Goal: Information Seeking & Learning: Learn about a topic

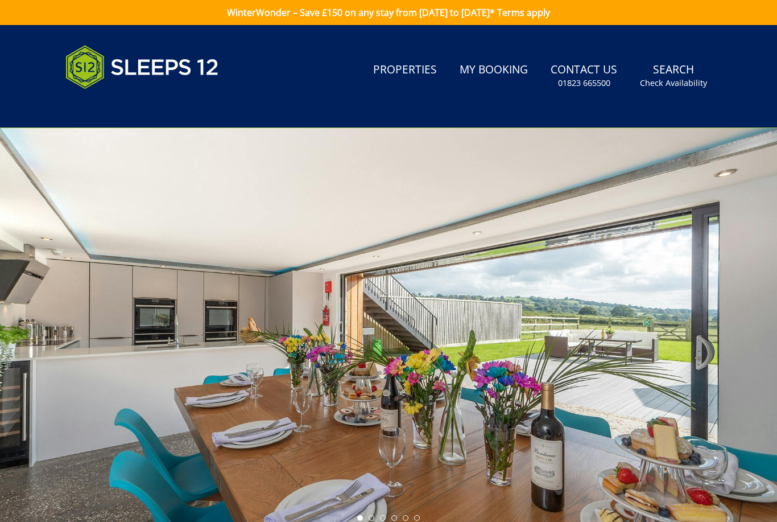
scroll to position [61, 0]
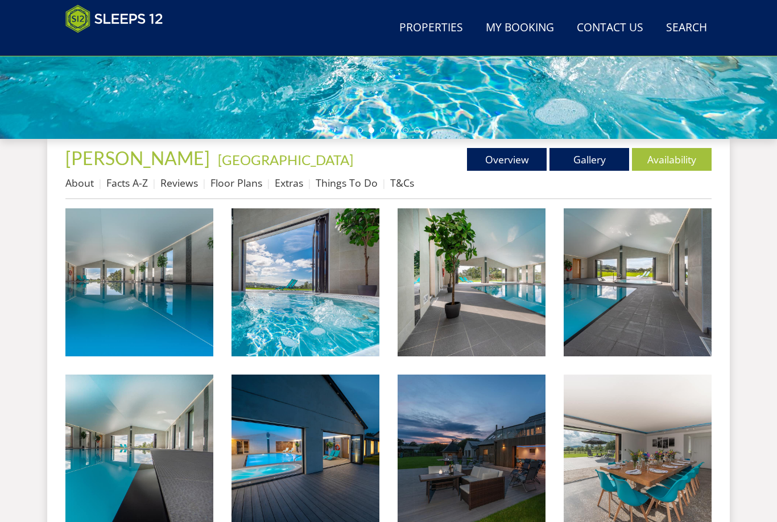
click at [246, 182] on link "Floor Plans" at bounding box center [237, 183] width 52 height 14
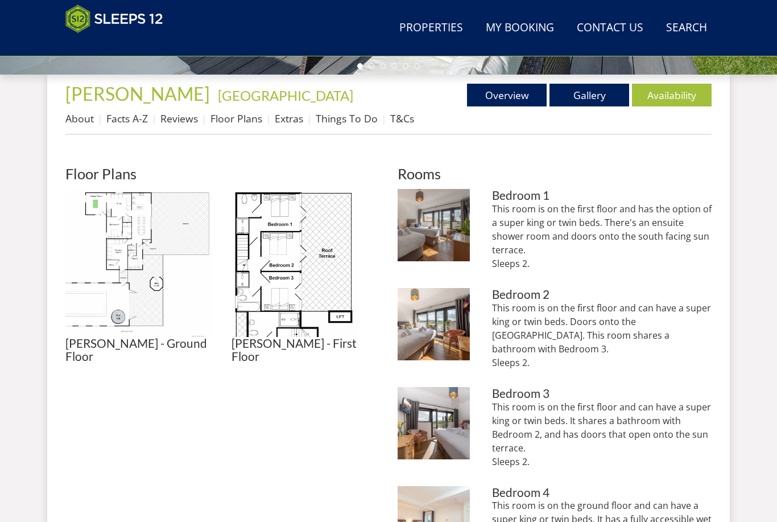
scroll to position [447, 0]
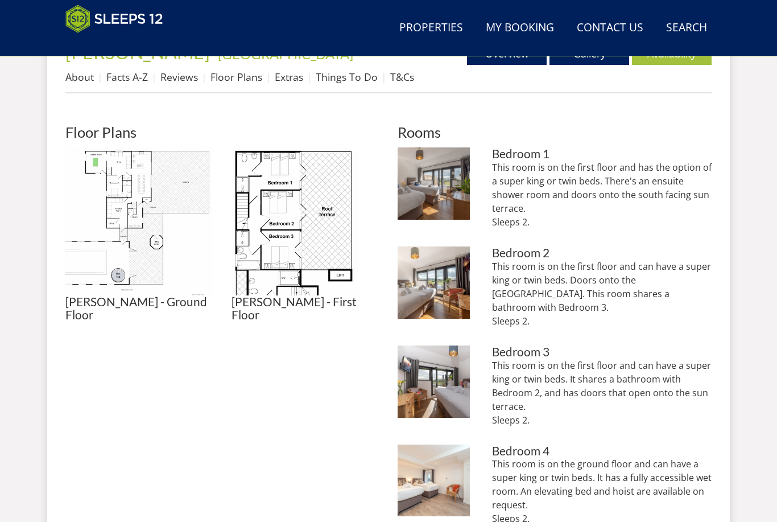
click at [295, 257] on img at bounding box center [306, 221] width 148 height 148
click at [302, 279] on img at bounding box center [306, 221] width 148 height 148
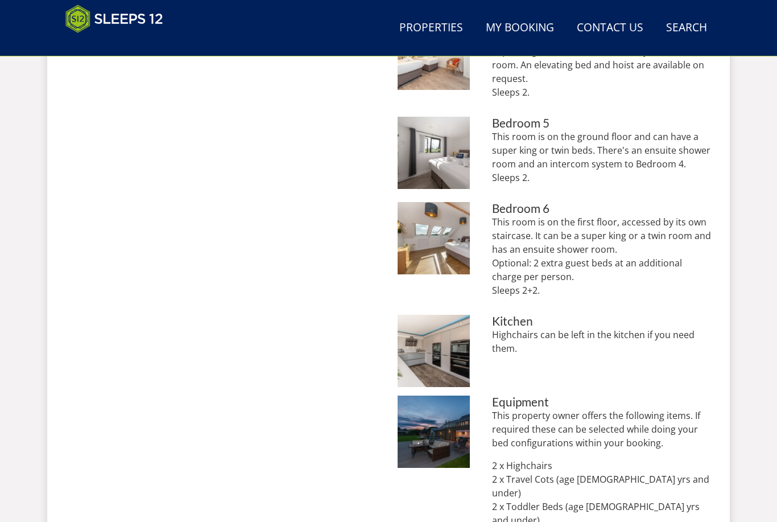
scroll to position [873, 0]
click at [439, 218] on img at bounding box center [434, 238] width 72 height 72
click at [455, 442] on img at bounding box center [434, 432] width 72 height 72
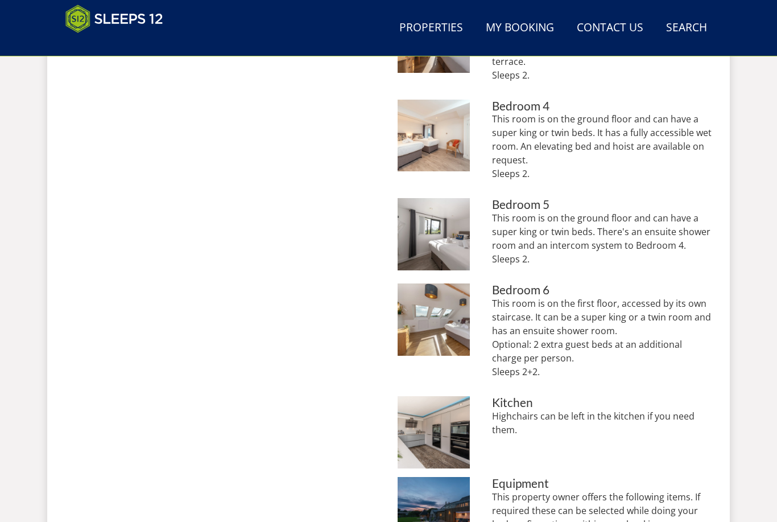
scroll to position [789, 0]
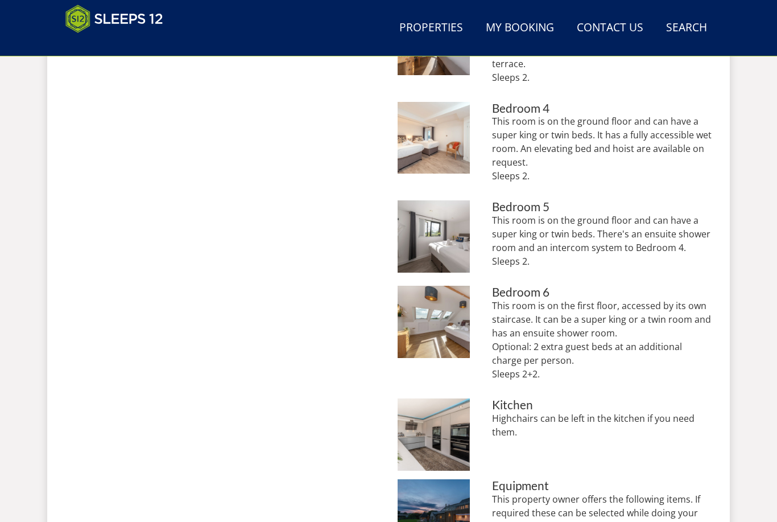
click at [426, 303] on img at bounding box center [434, 322] width 72 height 72
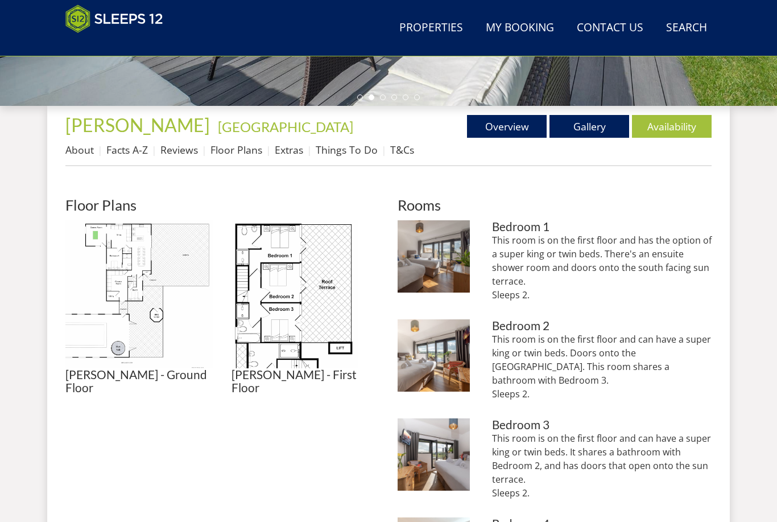
scroll to position [374, 0]
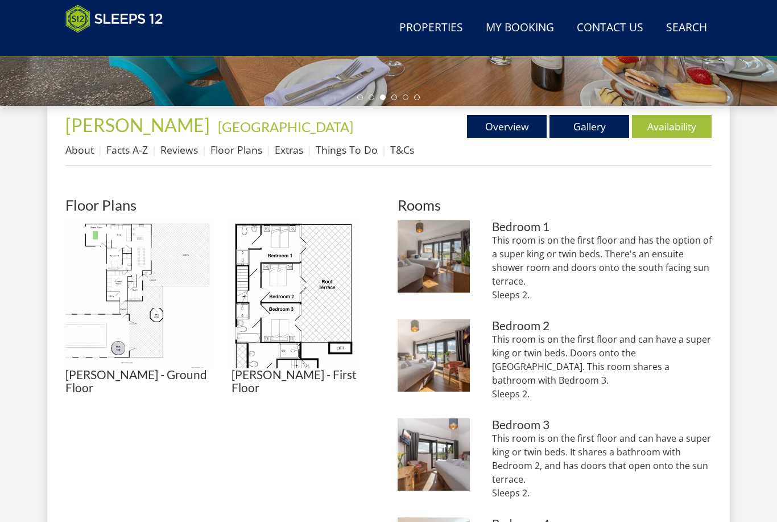
click at [142, 270] on img at bounding box center [139, 294] width 148 height 148
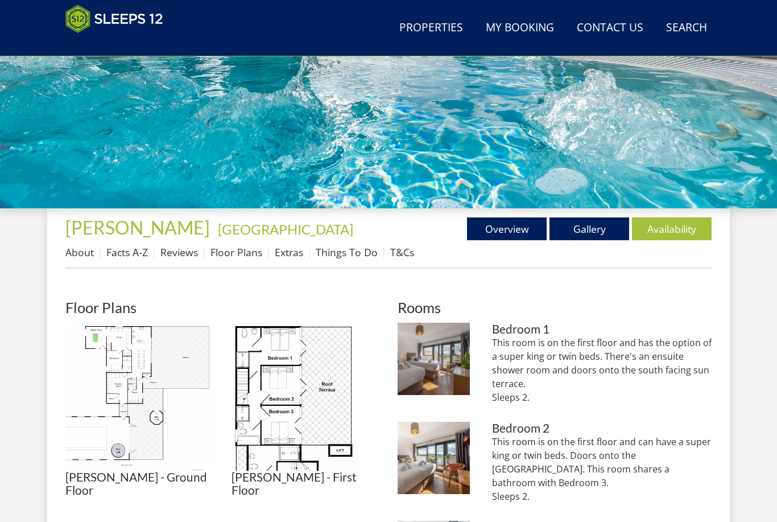
scroll to position [271, 0]
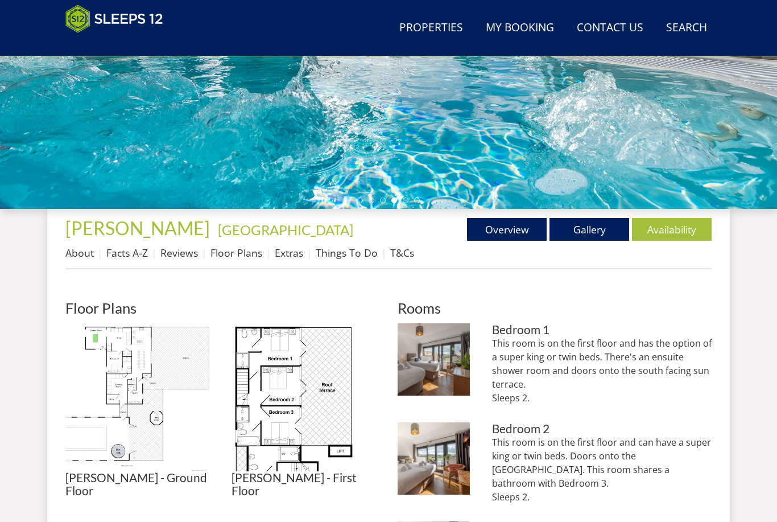
click at [341, 259] on link "Things To Do" at bounding box center [347, 253] width 62 height 14
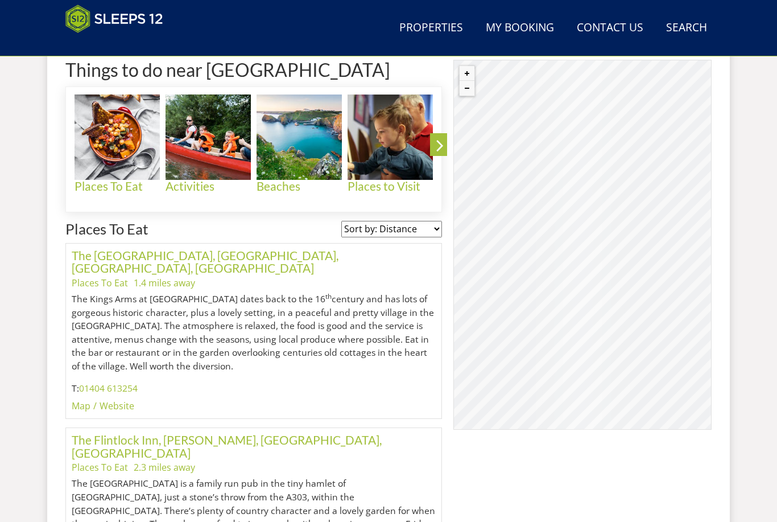
scroll to position [487, 0]
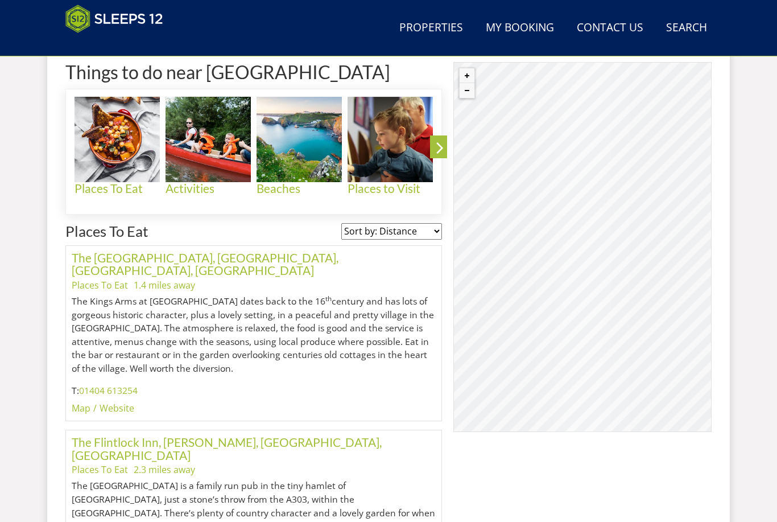
click at [196, 134] on img at bounding box center [208, 139] width 85 height 85
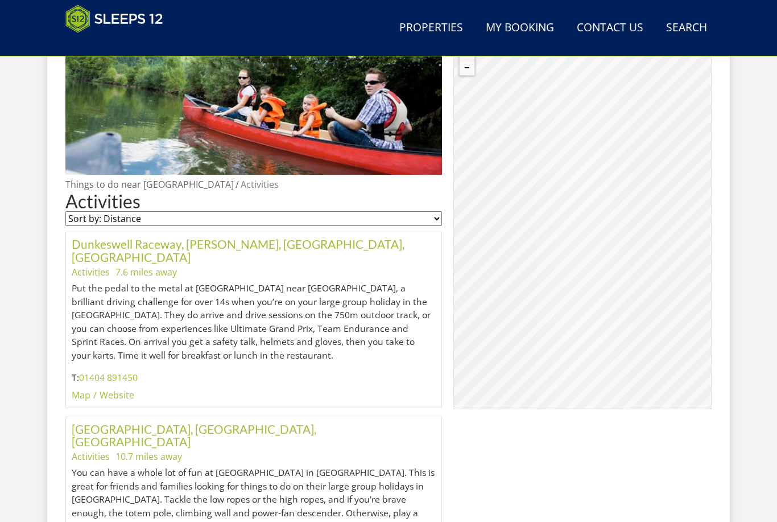
scroll to position [591, 0]
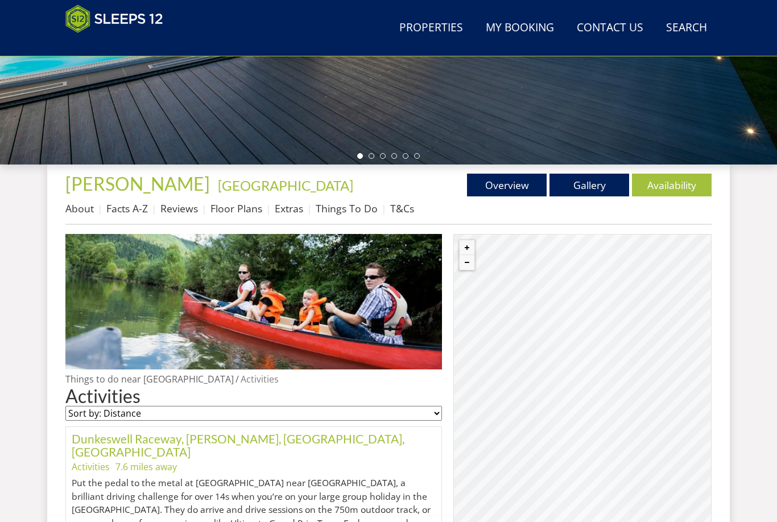
scroll to position [283, 0]
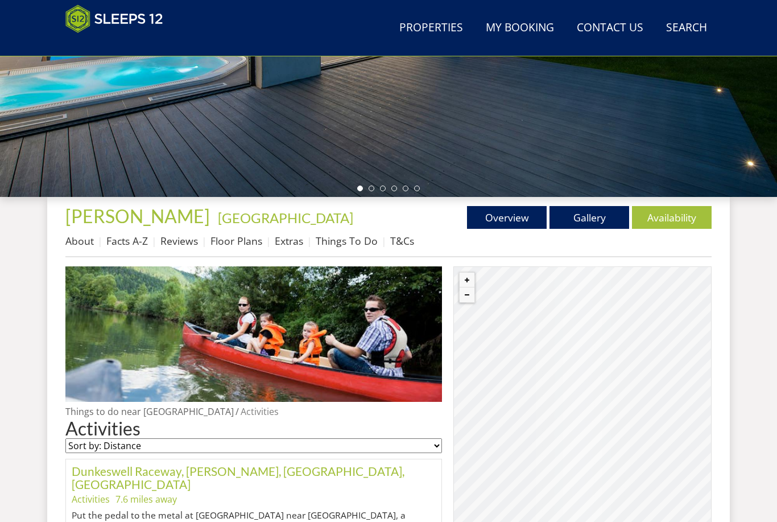
click at [224, 234] on link "Floor Plans" at bounding box center [237, 241] width 52 height 14
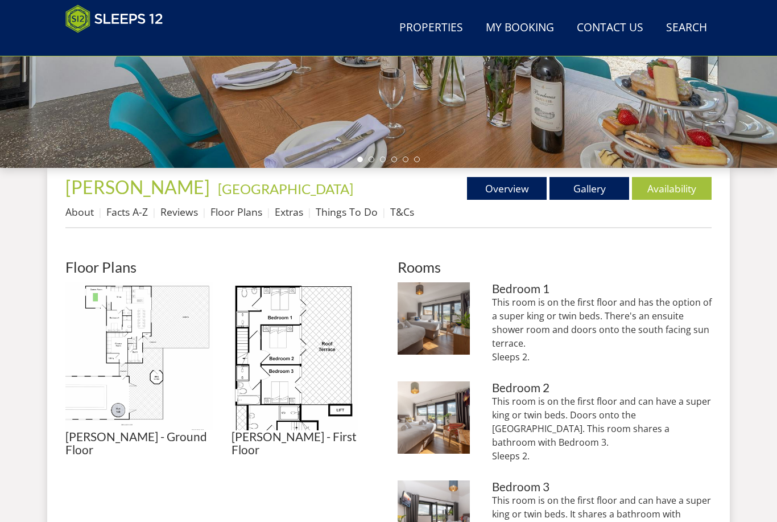
scroll to position [355, 0]
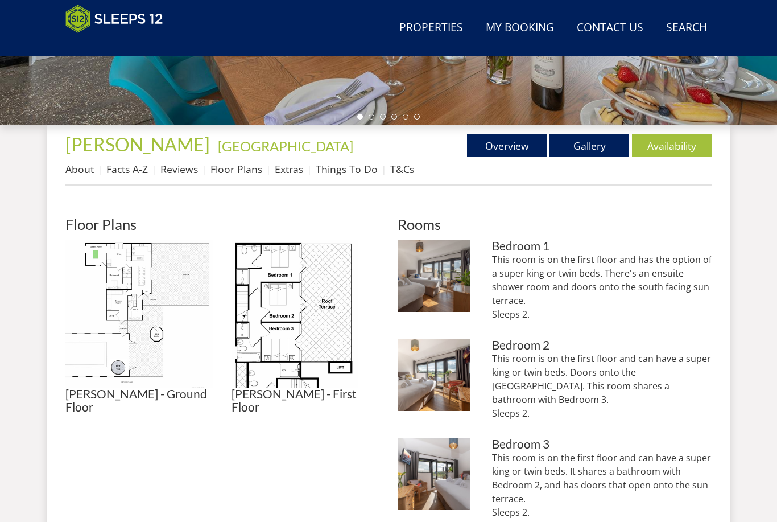
click at [97, 277] on img at bounding box center [139, 314] width 148 height 148
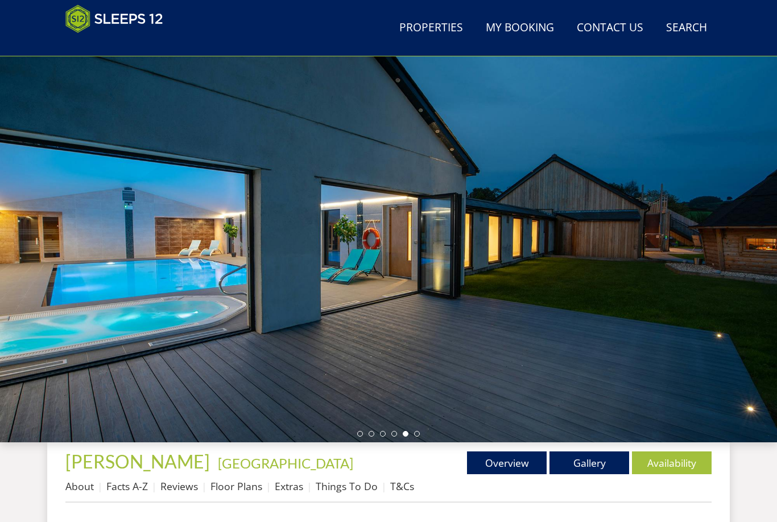
scroll to position [38, 0]
